Goal: Navigation & Orientation: Find specific page/section

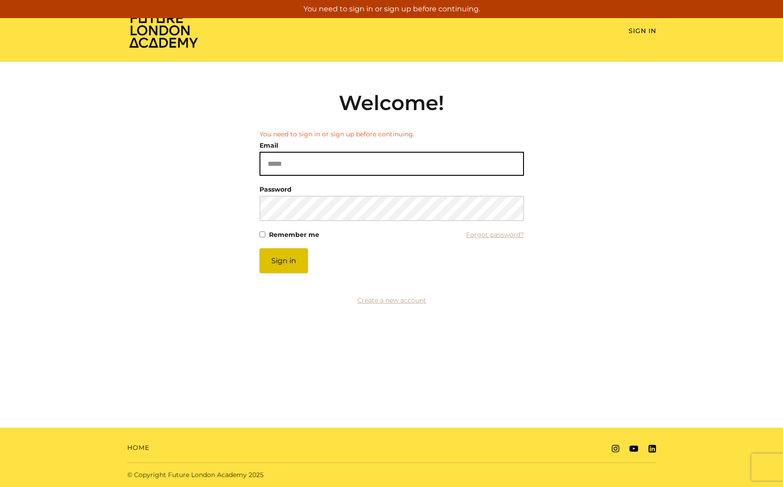
type input "**********"
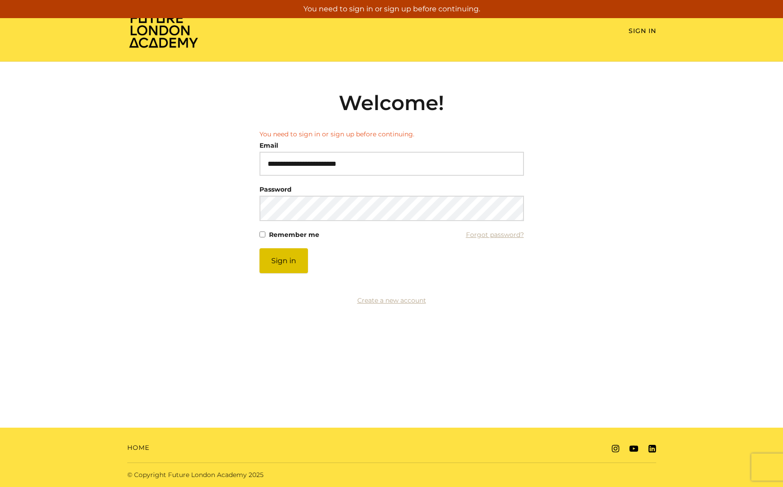
click at [280, 265] on button "Sign in" at bounding box center [284, 260] width 48 height 25
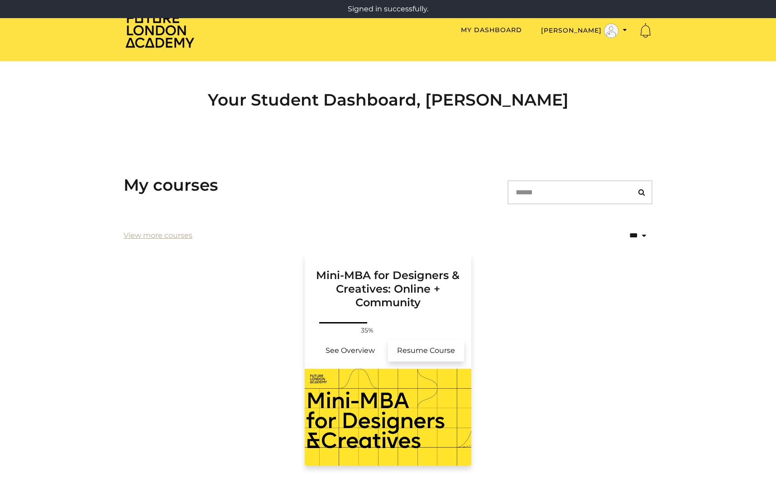
click at [429, 351] on link "Resume Course" at bounding box center [426, 351] width 76 height 22
